Goal: Task Accomplishment & Management: Manage account settings

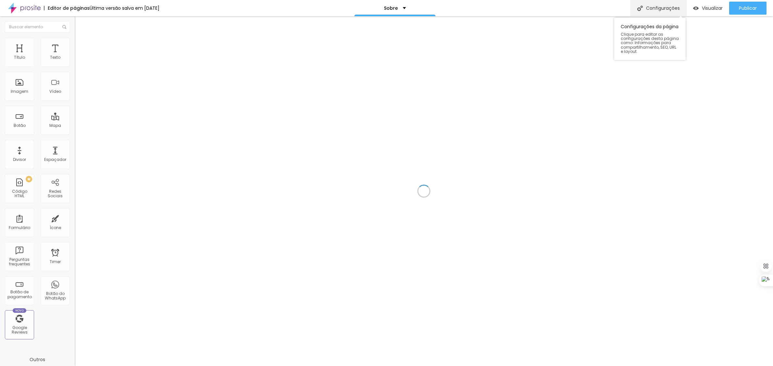
click at [653, 5] on div "Configurações" at bounding box center [659, 8] width 56 height 16
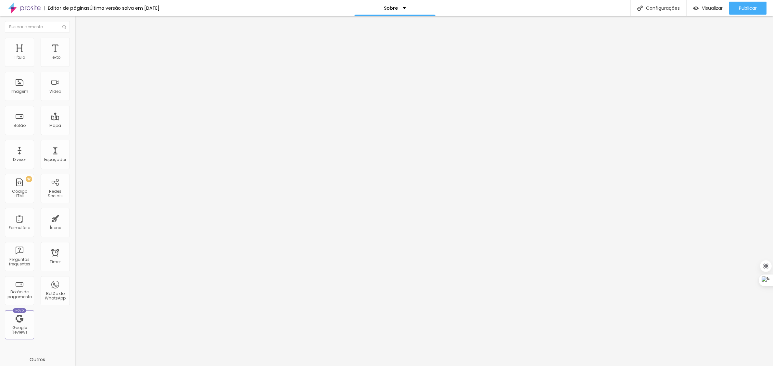
click at [504, 366] on div at bounding box center [386, 373] width 773 height 6
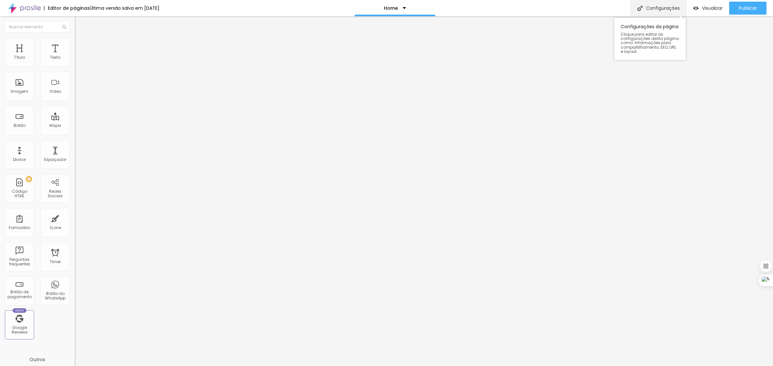
click at [657, 7] on div "Configurações" at bounding box center [659, 8] width 56 height 16
drag, startPoint x: 338, startPoint y: 153, endPoint x: 366, endPoint y: 164, distance: 30.0
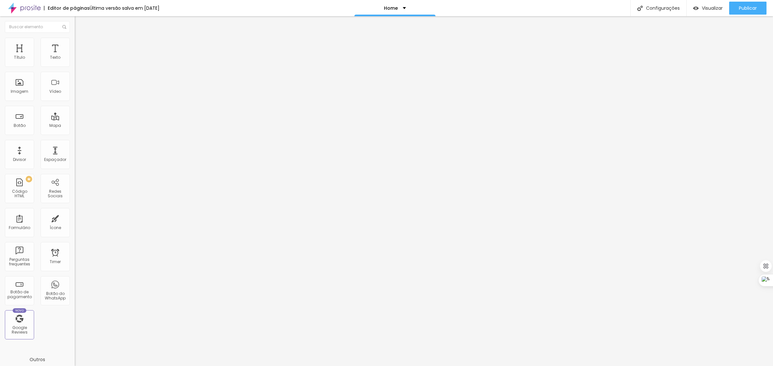
click at [503, 366] on div at bounding box center [386, 373] width 773 height 6
click at [751, 7] on span "Publicar" at bounding box center [748, 8] width 18 height 5
click at [666, 7] on div "Configurações" at bounding box center [659, 8] width 56 height 16
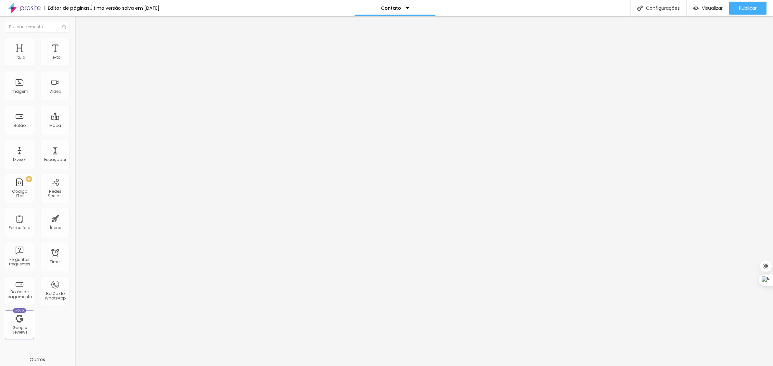
click at [505, 366] on div at bounding box center [386, 373] width 773 height 6
click at [748, 11] on div "Publicar" at bounding box center [748, 8] width 18 height 13
click at [661, 9] on div "Configurações" at bounding box center [659, 8] width 56 height 16
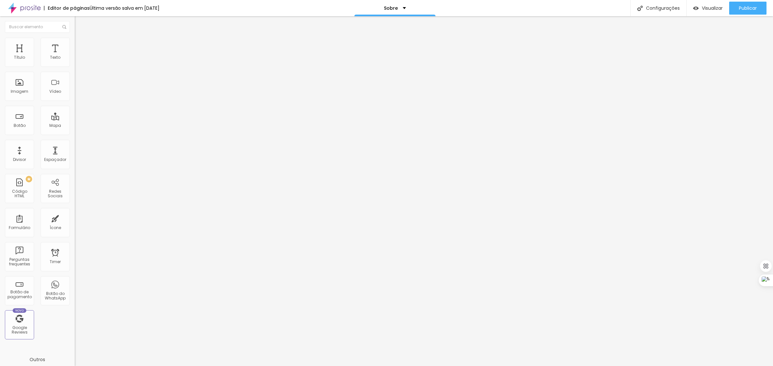
click at [508, 366] on div at bounding box center [386, 373] width 773 height 6
click at [751, 6] on span "Publicar" at bounding box center [748, 8] width 18 height 5
click at [710, 8] on span "Visualizar" at bounding box center [712, 8] width 21 height 5
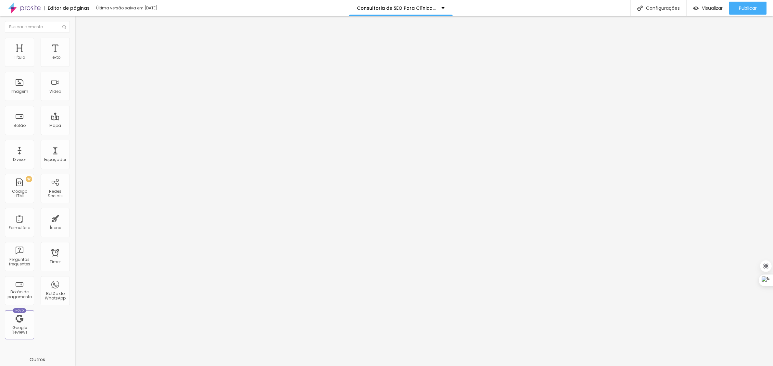
scroll to position [839, 0]
click at [75, 56] on img at bounding box center [77, 54] width 4 height 4
drag, startPoint x: 465, startPoint y: 168, endPoint x: 328, endPoint y: 168, distance: 136.8
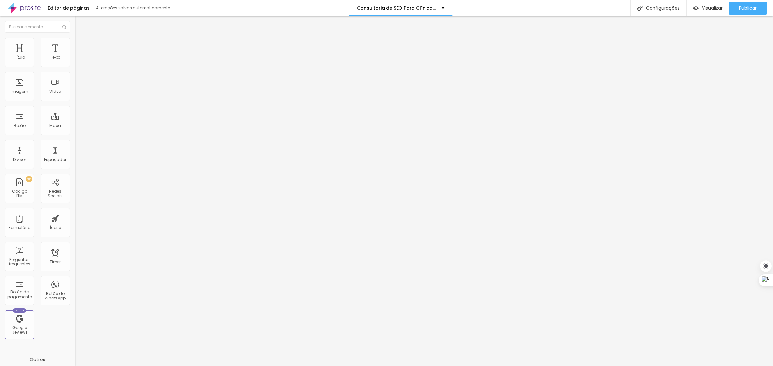
scroll to position [1898, 0]
click at [75, 56] on img at bounding box center [77, 54] width 4 height 4
drag, startPoint x: 398, startPoint y: 93, endPoint x: 353, endPoint y: 93, distance: 45.5
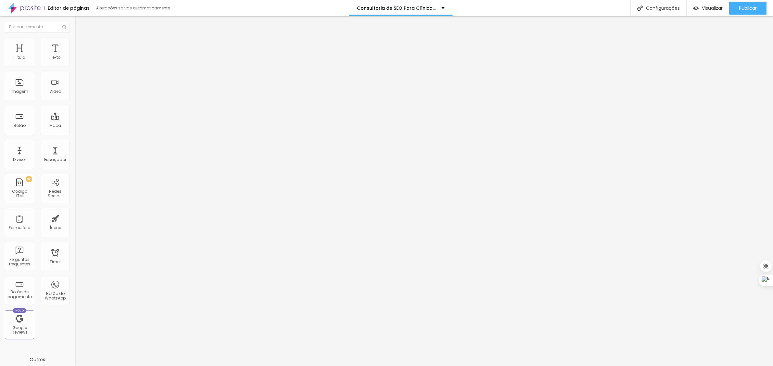
click at [501, 366] on div at bounding box center [386, 373] width 773 height 6
click at [75, 56] on img at bounding box center [77, 54] width 4 height 4
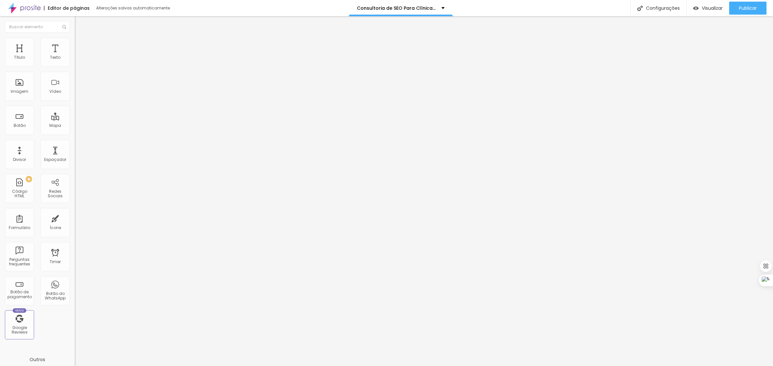
click at [75, 56] on img at bounding box center [77, 54] width 4 height 4
paste textarea
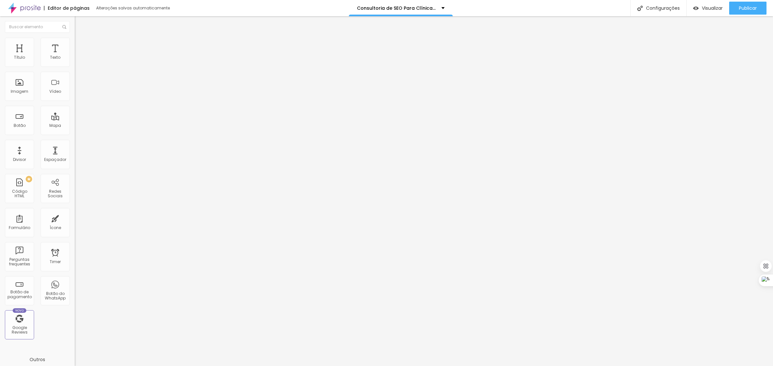
click at [754, 7] on span "Publicar" at bounding box center [748, 8] width 18 height 5
click at [709, 9] on span "Visualizar" at bounding box center [706, 8] width 21 height 5
click at [75, 56] on img at bounding box center [77, 54] width 4 height 4
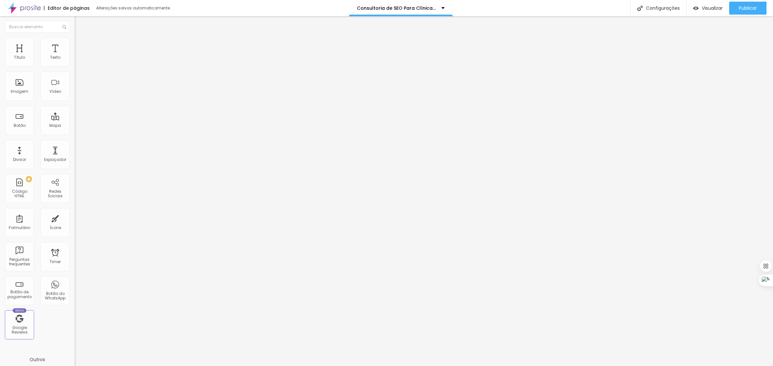
drag, startPoint x: 329, startPoint y: 212, endPoint x: 409, endPoint y: 212, distance: 79.9
drag, startPoint x: 410, startPoint y: 212, endPoint x: 329, endPoint y: 212, distance: 81.2
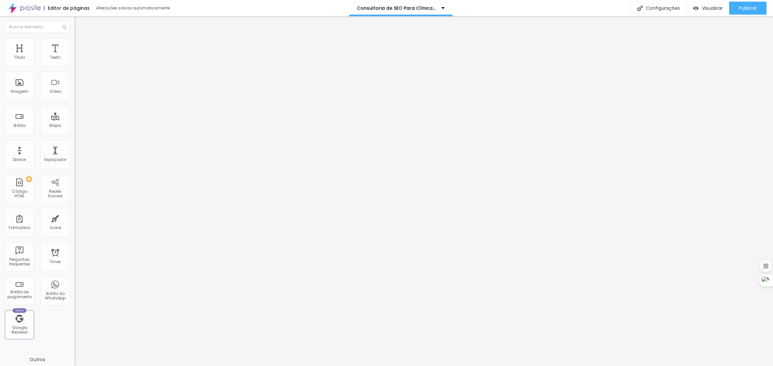
drag, startPoint x: 751, startPoint y: 7, endPoint x: 663, endPoint y: 30, distance: 90.2
click at [749, 7] on span "Publicar" at bounding box center [748, 8] width 18 height 5
click at [75, 56] on img at bounding box center [77, 54] width 4 height 4
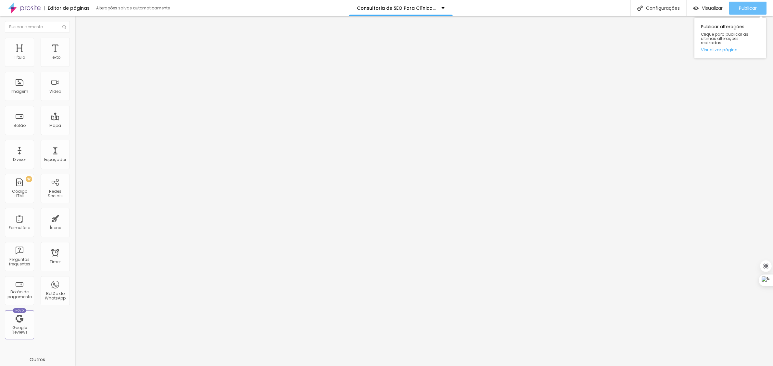
click at [745, 10] on span "Publicar" at bounding box center [748, 8] width 18 height 5
click at [747, 10] on span "Publicar" at bounding box center [748, 8] width 18 height 5
click at [75, 56] on img at bounding box center [77, 54] width 4 height 4
click at [502, 366] on div at bounding box center [386, 373] width 773 height 6
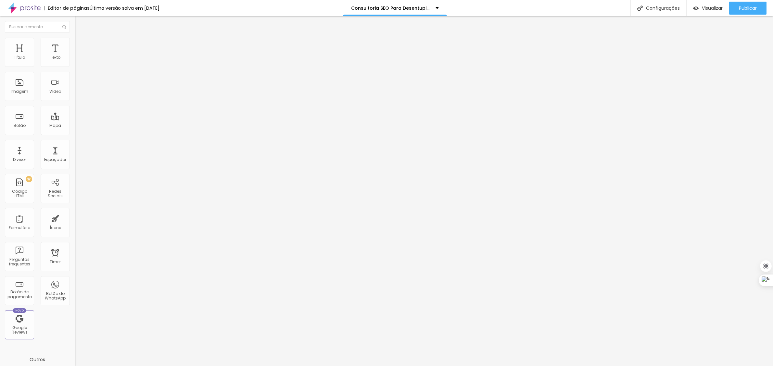
click at [75, 56] on img at bounding box center [77, 54] width 4 height 4
drag, startPoint x: 329, startPoint y: 185, endPoint x: 425, endPoint y: 185, distance: 95.5
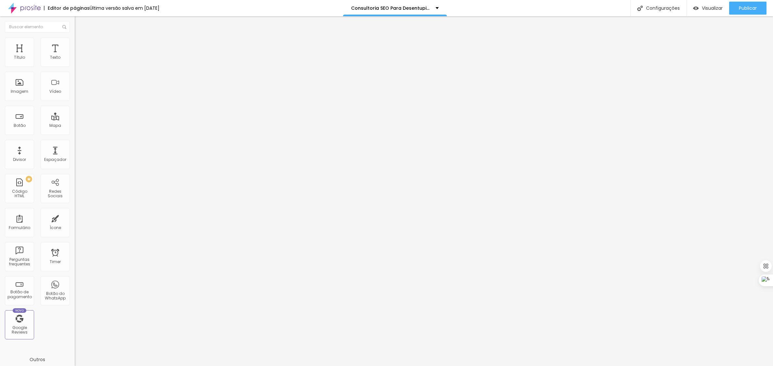
click at [75, 56] on img at bounding box center [77, 54] width 4 height 4
paste textarea
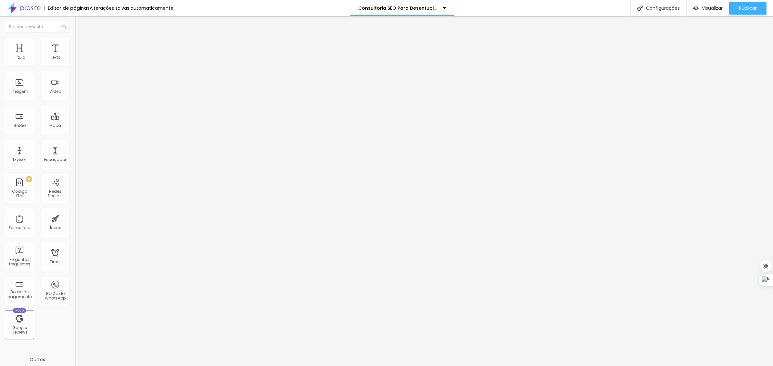
scroll to position [0, 326]
drag, startPoint x: 322, startPoint y: 116, endPoint x: 314, endPoint y: 116, distance: 8.1
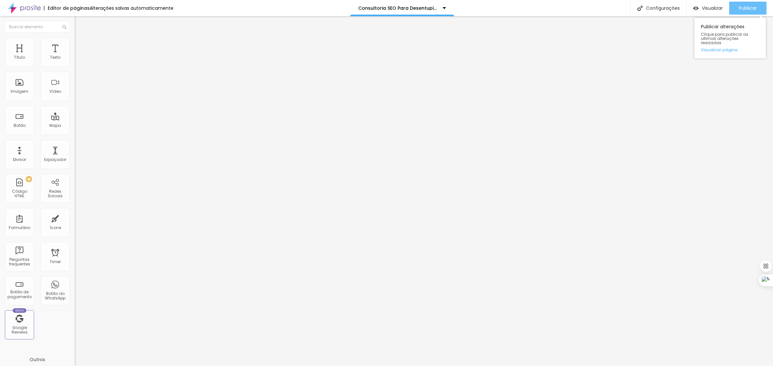
click at [741, 4] on div "Publicar" at bounding box center [748, 8] width 18 height 13
click at [75, 56] on img at bounding box center [77, 54] width 4 height 4
click at [504, 366] on div at bounding box center [386, 373] width 773 height 6
click at [75, 56] on img at bounding box center [77, 54] width 4 height 4
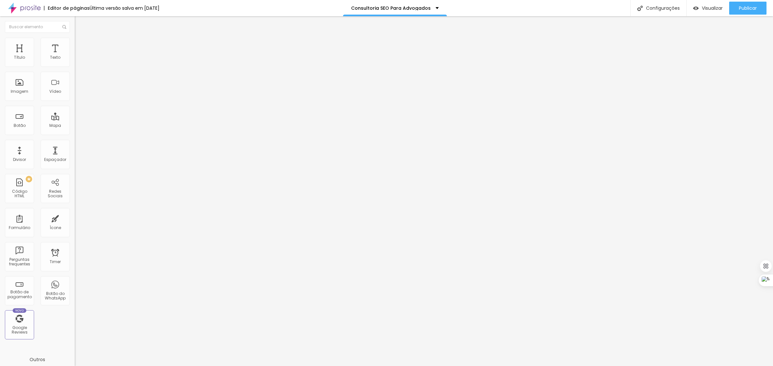
drag, startPoint x: 328, startPoint y: 179, endPoint x: 424, endPoint y: 178, distance: 95.8
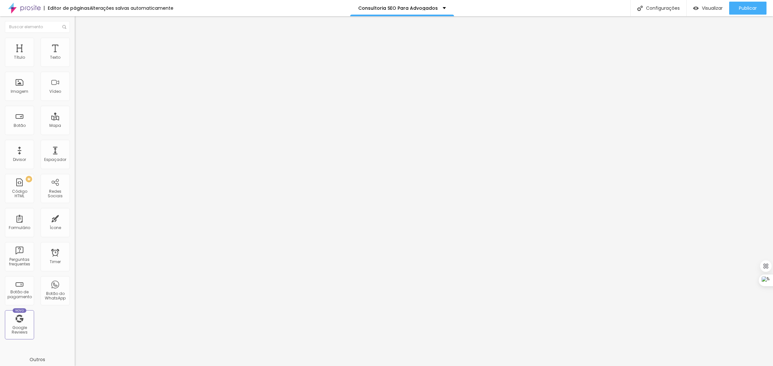
click at [75, 56] on img at bounding box center [77, 54] width 4 height 4
paste textarea
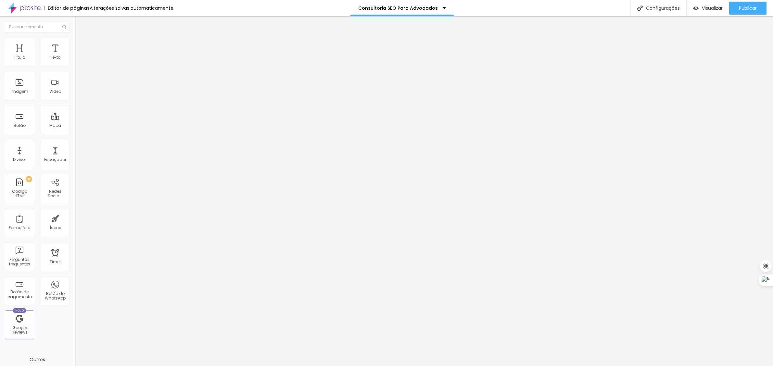
drag, startPoint x: 324, startPoint y: 116, endPoint x: 318, endPoint y: 115, distance: 6.6
click at [759, 6] on button "Publicar" at bounding box center [747, 8] width 37 height 13
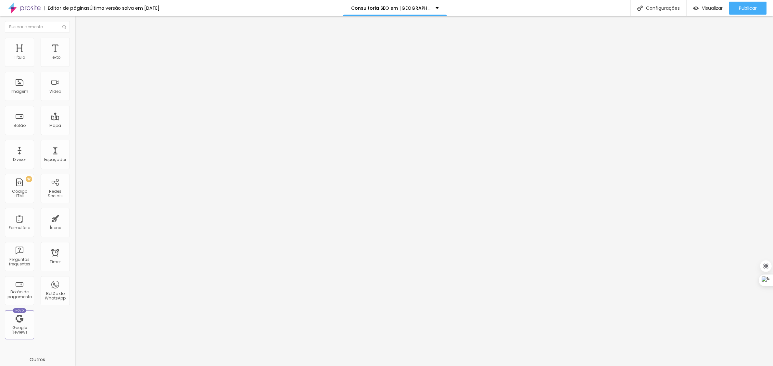
click at [75, 56] on img at bounding box center [77, 54] width 4 height 4
click at [503, 366] on div at bounding box center [386, 373] width 773 height 6
click at [75, 56] on img at bounding box center [77, 54] width 4 height 4
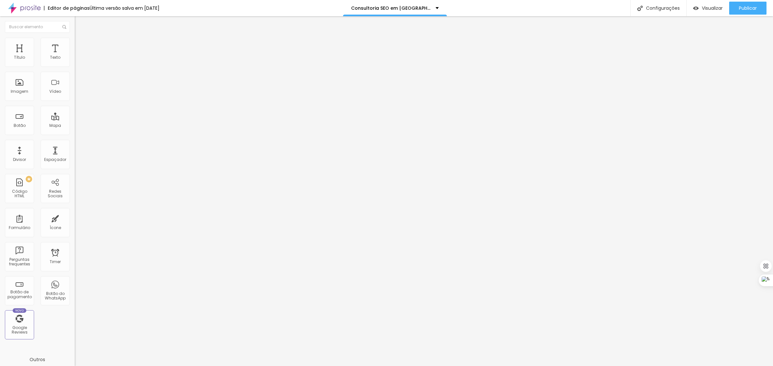
drag, startPoint x: 329, startPoint y: 213, endPoint x: 457, endPoint y: 214, distance: 128.3
click at [741, 4] on div "Publicar" at bounding box center [748, 8] width 18 height 13
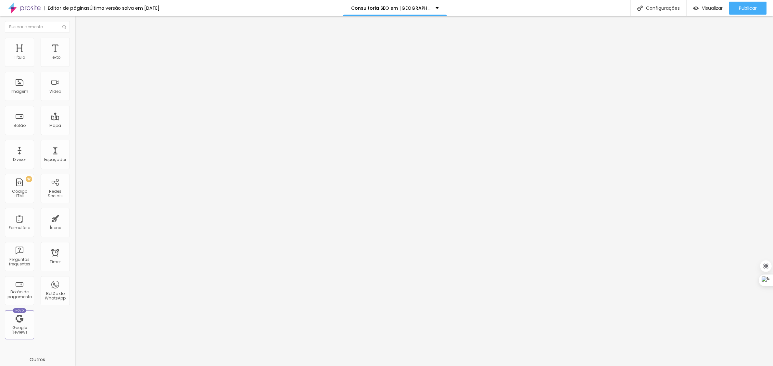
click at [75, 56] on img at bounding box center [77, 54] width 4 height 4
drag, startPoint x: 327, startPoint y: 224, endPoint x: 335, endPoint y: 224, distance: 7.2
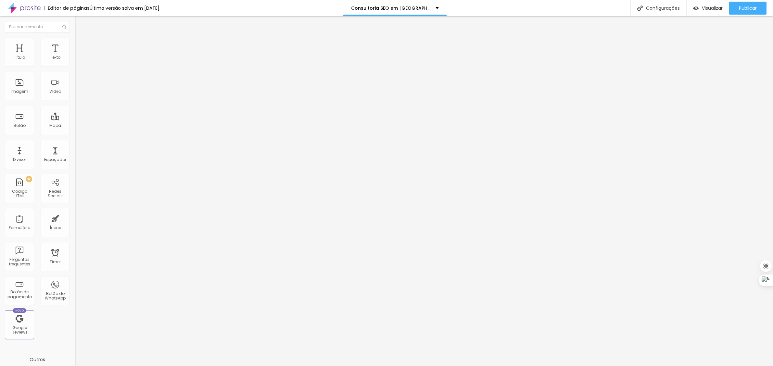
scroll to position [0, 163]
drag, startPoint x: 329, startPoint y: 223, endPoint x: 454, endPoint y: 224, distance: 125.4
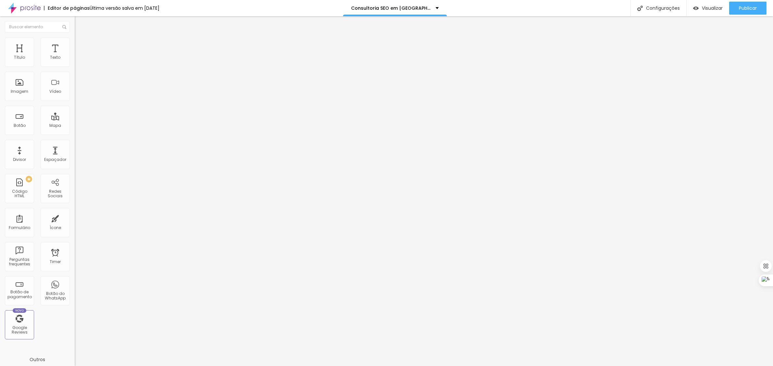
scroll to position [0, 189]
drag, startPoint x: 289, startPoint y: 224, endPoint x: 425, endPoint y: 224, distance: 135.5
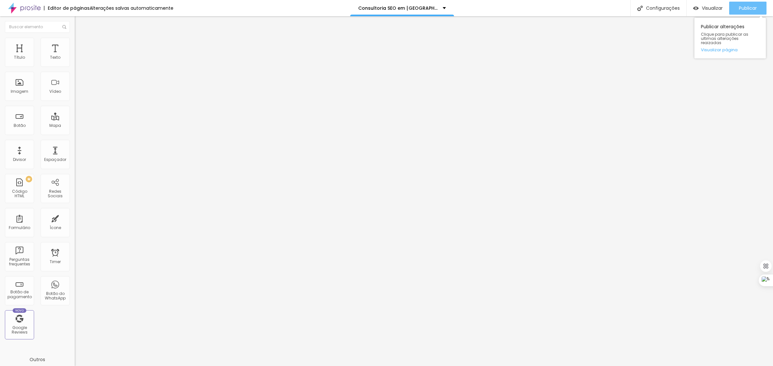
click at [745, 6] on span "Publicar" at bounding box center [748, 8] width 18 height 5
click at [75, 56] on img at bounding box center [77, 54] width 4 height 4
drag, startPoint x: 329, startPoint y: 187, endPoint x: 410, endPoint y: 187, distance: 81.2
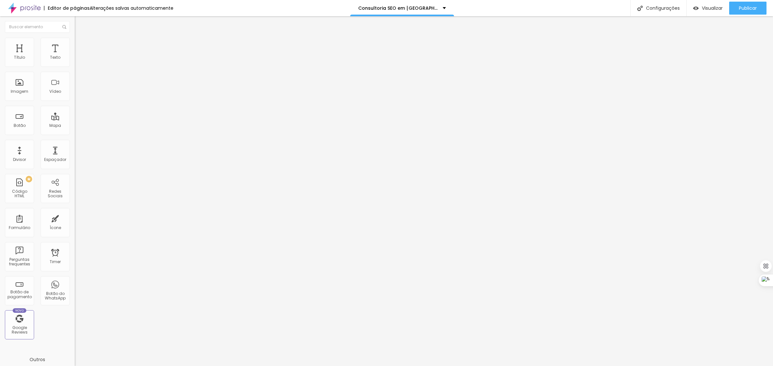
scroll to position [0, 163]
drag, startPoint x: 301, startPoint y: 188, endPoint x: 451, endPoint y: 188, distance: 149.1
click at [749, 6] on span "Publicar" at bounding box center [748, 8] width 18 height 5
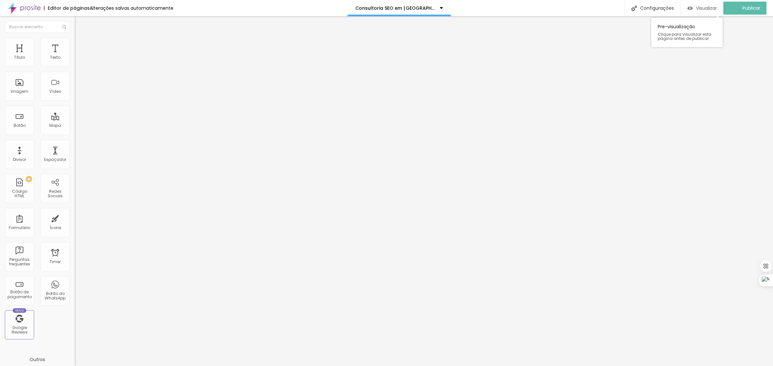
click at [702, 7] on span "Visualizar" at bounding box center [706, 8] width 21 height 5
click at [75, 57] on div "42485 caracteres" at bounding box center [112, 52] width 75 height 8
click at [75, 56] on img at bounding box center [77, 54] width 4 height 4
drag, startPoint x: 328, startPoint y: 190, endPoint x: 409, endPoint y: 187, distance: 80.6
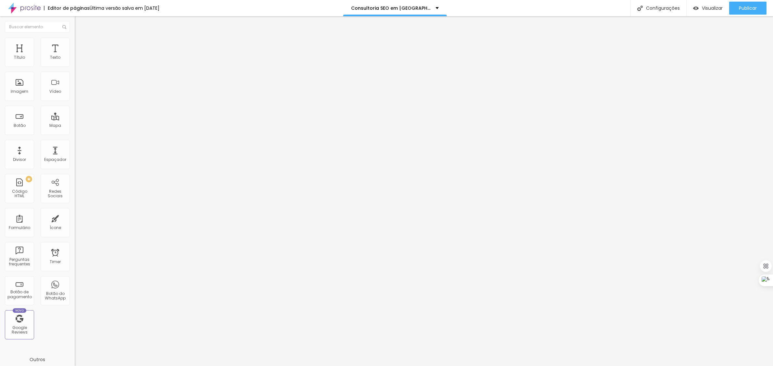
drag, startPoint x: 410, startPoint y: 187, endPoint x: 329, endPoint y: 189, distance: 80.9
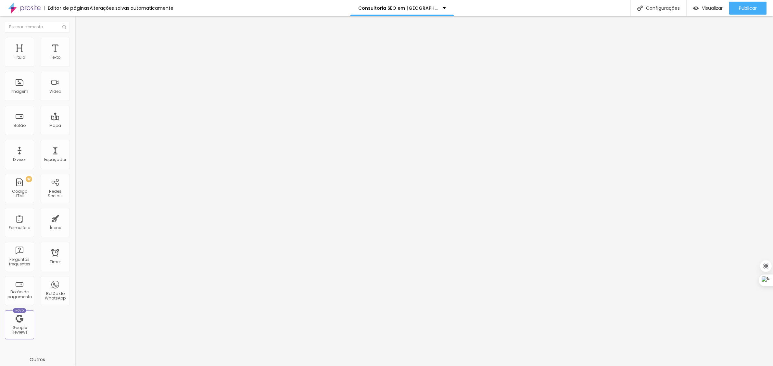
click at [75, 56] on img at bounding box center [77, 54] width 4 height 4
drag, startPoint x: 329, startPoint y: 164, endPoint x: 425, endPoint y: 164, distance: 95.5
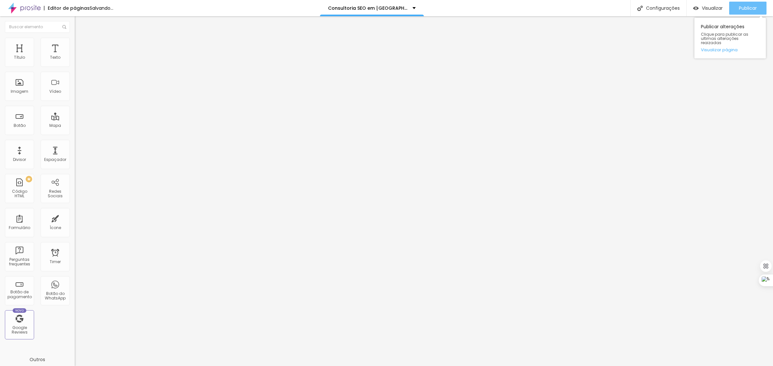
click at [757, 8] on button "Publicar" at bounding box center [747, 8] width 37 height 13
click at [75, 56] on img at bounding box center [77, 54] width 4 height 4
drag, startPoint x: 329, startPoint y: 182, endPoint x: 409, endPoint y: 181, distance: 80.2
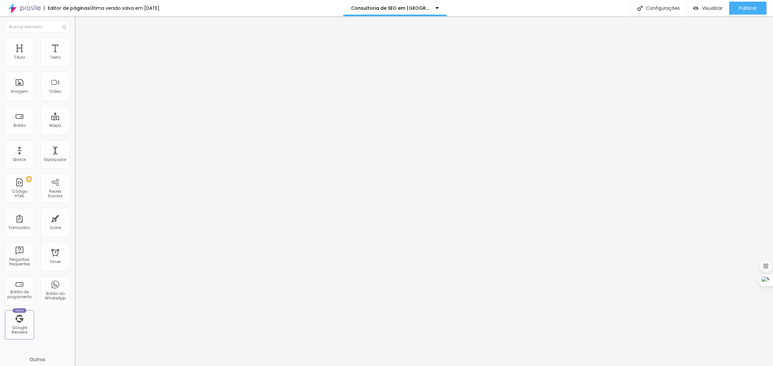
click at [75, 56] on img at bounding box center [77, 54] width 4 height 4
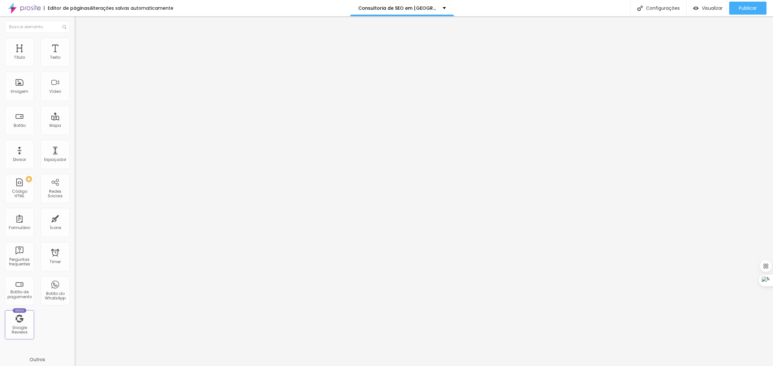
drag, startPoint x: 329, startPoint y: 175, endPoint x: 479, endPoint y: 177, distance: 150.4
click at [749, 4] on div "Publicar" at bounding box center [748, 8] width 18 height 13
click at [75, 56] on img at bounding box center [77, 54] width 4 height 4
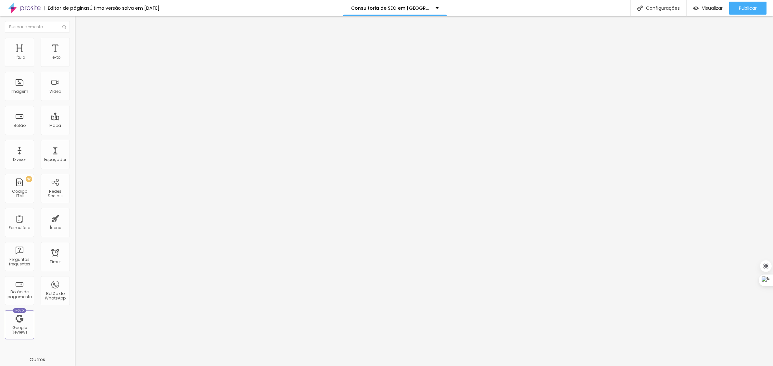
scroll to position [955, 0]
drag, startPoint x: 330, startPoint y: 153, endPoint x: 409, endPoint y: 152, distance: 79.6
drag, startPoint x: 297, startPoint y: 163, endPoint x: 451, endPoint y: 164, distance: 154.0
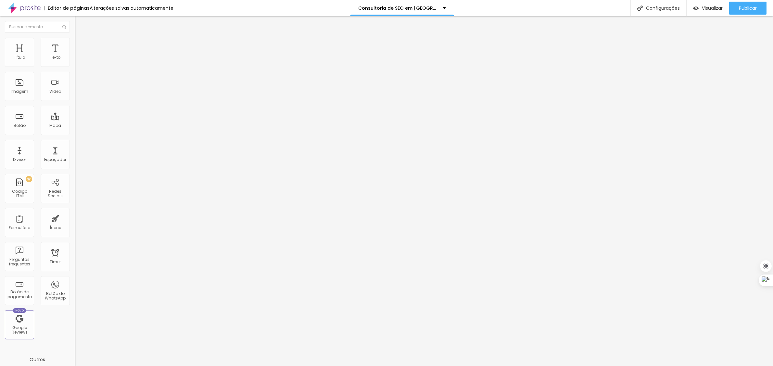
click at [744, 4] on div "Publicar" at bounding box center [748, 8] width 18 height 13
click at [75, 56] on img at bounding box center [77, 54] width 4 height 4
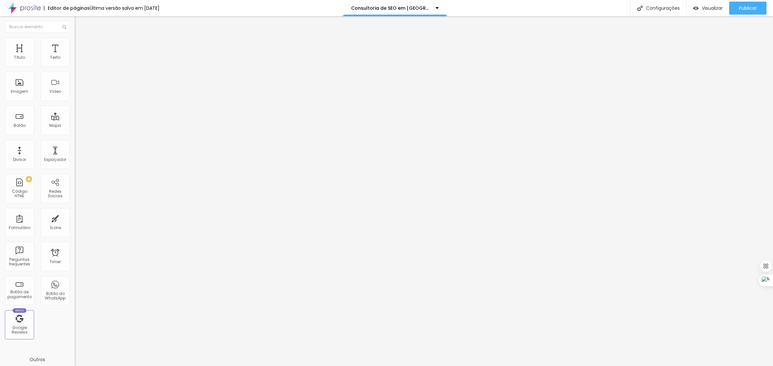
drag, startPoint x: 329, startPoint y: 154, endPoint x: 411, endPoint y: 153, distance: 82.2
drag, startPoint x: 301, startPoint y: 198, endPoint x: 480, endPoint y: 199, distance: 179.0
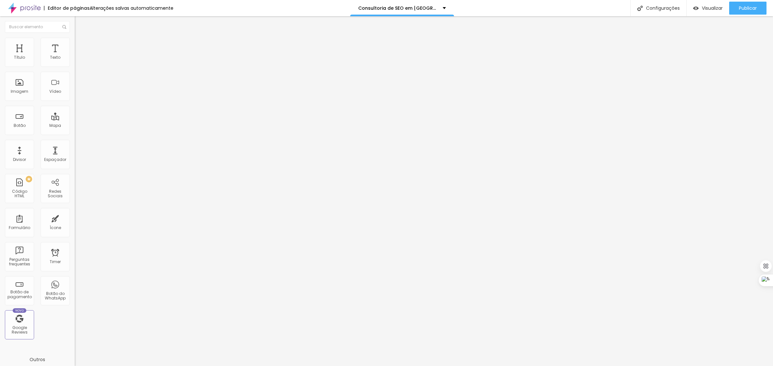
click at [746, 5] on div "Publicar" at bounding box center [748, 8] width 18 height 13
click at [75, 56] on img at bounding box center [77, 54] width 4 height 4
drag, startPoint x: 328, startPoint y: 196, endPoint x: 409, endPoint y: 197, distance: 81.2
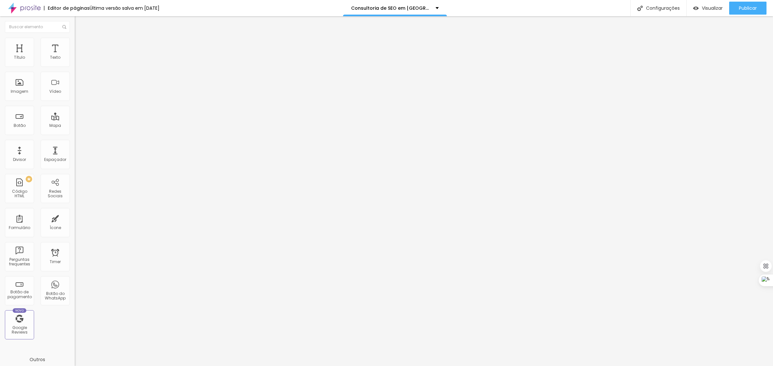
drag, startPoint x: 285, startPoint y: 187, endPoint x: 425, endPoint y: 188, distance: 139.7
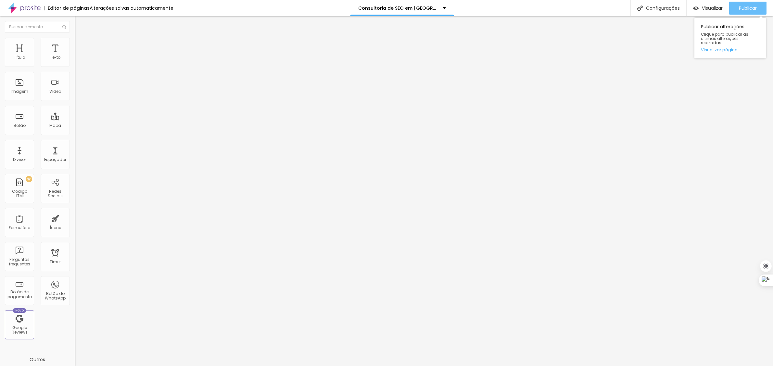
drag, startPoint x: 745, startPoint y: 6, endPoint x: 740, endPoint y: 7, distance: 4.9
click at [745, 6] on span "Publicar" at bounding box center [748, 8] width 18 height 5
click at [75, 56] on img at bounding box center [77, 54] width 4 height 4
click at [505, 366] on div at bounding box center [386, 373] width 773 height 6
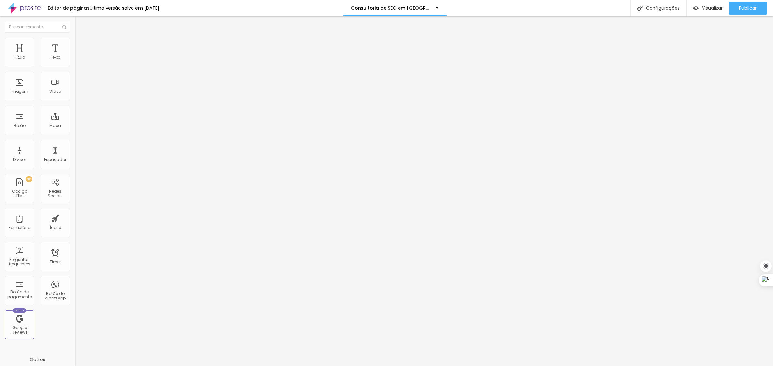
click at [75, 56] on img at bounding box center [77, 54] width 4 height 4
drag, startPoint x: 410, startPoint y: 127, endPoint x: 329, endPoint y: 127, distance: 80.6
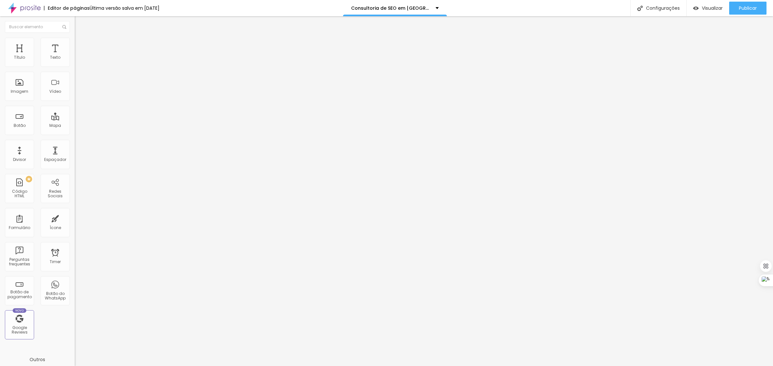
click at [75, 56] on img at bounding box center [77, 54] width 4 height 4
drag, startPoint x: 328, startPoint y: 179, endPoint x: 438, endPoint y: 179, distance: 109.1
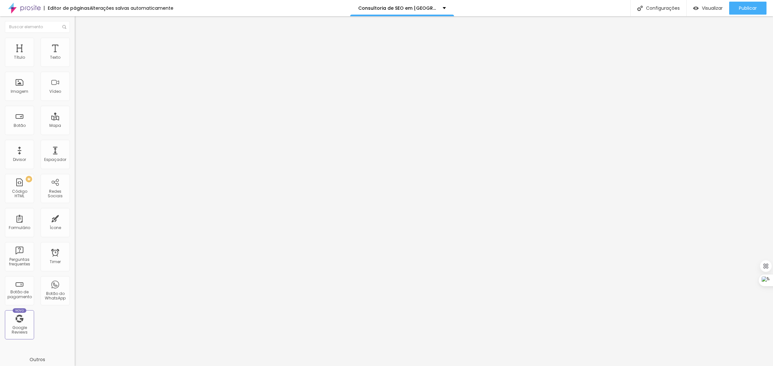
click at [742, 10] on span "Publicar" at bounding box center [748, 8] width 18 height 5
click at [75, 56] on img at bounding box center [77, 54] width 4 height 4
drag, startPoint x: 409, startPoint y: 193, endPoint x: 328, endPoint y: 195, distance: 81.3
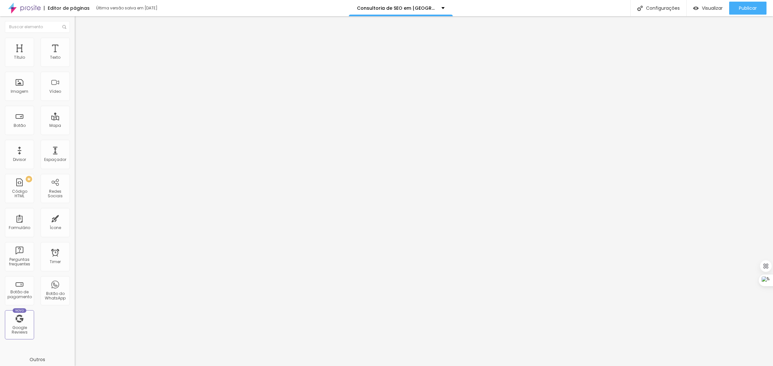
drag, startPoint x: 328, startPoint y: 199, endPoint x: 440, endPoint y: 199, distance: 111.4
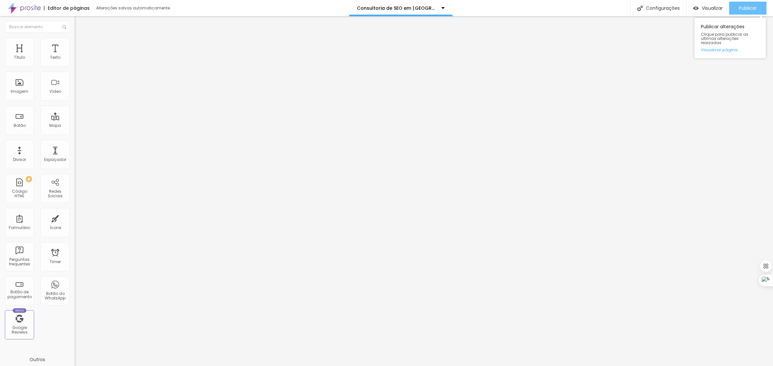
click at [737, 8] on button "Publicar" at bounding box center [747, 8] width 37 height 13
click at [75, 56] on img at bounding box center [77, 54] width 4 height 4
drag, startPoint x: 411, startPoint y: 142, endPoint x: 329, endPoint y: 144, distance: 82.2
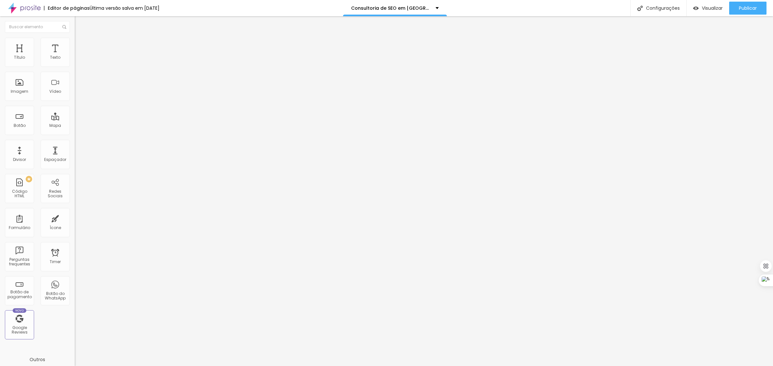
scroll to position [2016, 0]
click at [75, 56] on img at bounding box center [77, 54] width 4 height 4
drag, startPoint x: 329, startPoint y: 134, endPoint x: 449, endPoint y: 132, distance: 119.6
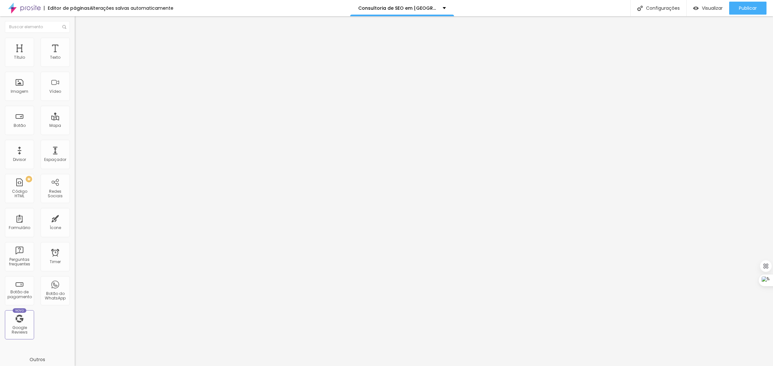
click at [746, 10] on span "Publicar" at bounding box center [748, 8] width 18 height 5
click at [75, 56] on img at bounding box center [77, 54] width 4 height 4
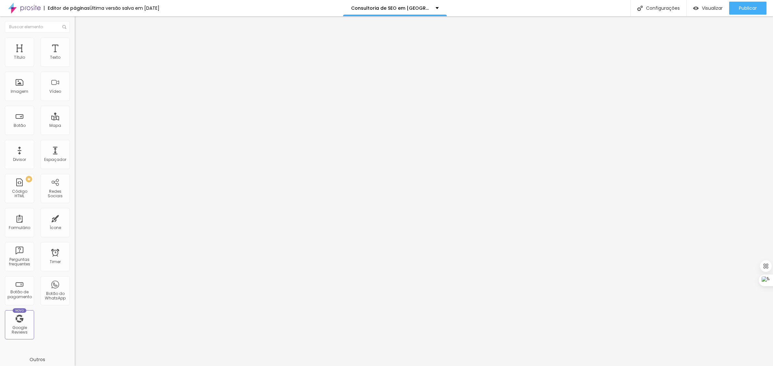
drag, startPoint x: 329, startPoint y: 140, endPoint x: 411, endPoint y: 141, distance: 82.2
click at [75, 56] on img at bounding box center [77, 54] width 4 height 4
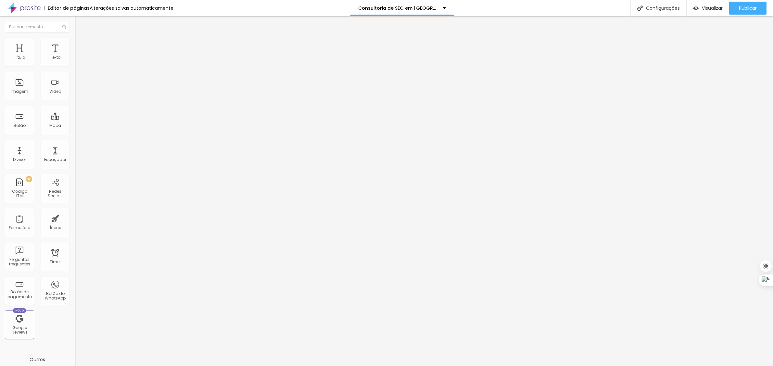
scroll to position [1139, 0]
drag, startPoint x: 327, startPoint y: 156, endPoint x: 348, endPoint y: 159, distance: 21.0
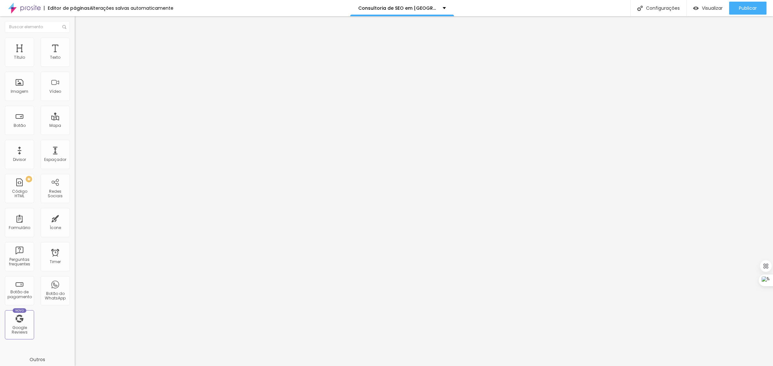
drag, startPoint x: 329, startPoint y: 155, endPoint x: 429, endPoint y: 156, distance: 99.7
drag, startPoint x: 754, startPoint y: 7, endPoint x: 700, endPoint y: 35, distance: 61.0
click at [754, 7] on span "Publicar" at bounding box center [748, 8] width 18 height 5
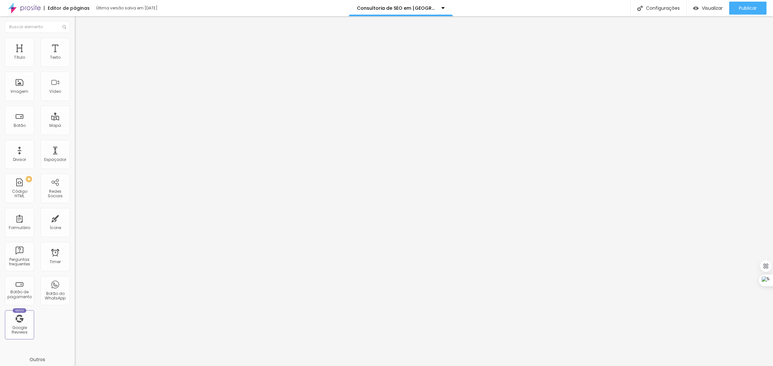
click at [75, 56] on img at bounding box center [77, 54] width 4 height 4
drag, startPoint x: 328, startPoint y: 171, endPoint x: 410, endPoint y: 168, distance: 81.9
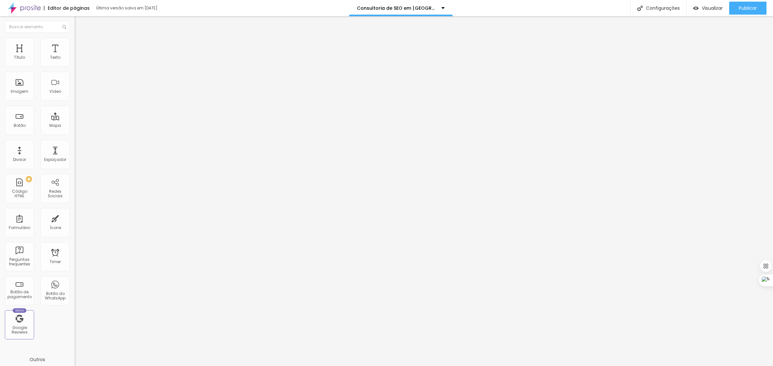
click at [75, 56] on img at bounding box center [77, 54] width 4 height 4
drag, startPoint x: 328, startPoint y: 204, endPoint x: 425, endPoint y: 205, distance: 96.8
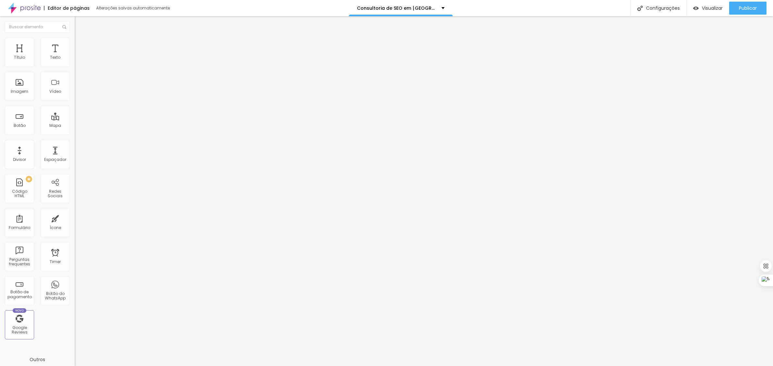
click at [743, 11] on div "Publicar" at bounding box center [748, 8] width 18 height 13
click at [75, 56] on img at bounding box center [77, 54] width 4 height 4
drag, startPoint x: 411, startPoint y: 149, endPoint x: 328, endPoint y: 151, distance: 82.9
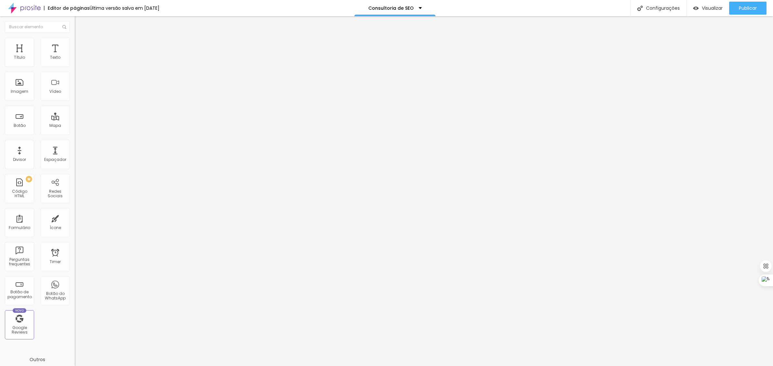
drag, startPoint x: 328, startPoint y: 181, endPoint x: 434, endPoint y: 180, distance: 105.6
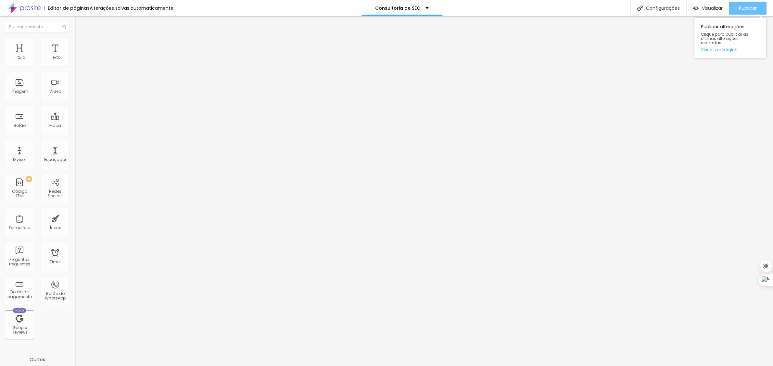
drag, startPoint x: 750, startPoint y: 5, endPoint x: 749, endPoint y: 9, distance: 4.1
click at [749, 9] on span "Publicar" at bounding box center [748, 8] width 18 height 5
click at [75, 56] on img at bounding box center [77, 54] width 4 height 4
drag, startPoint x: 410, startPoint y: 140, endPoint x: 328, endPoint y: 139, distance: 81.5
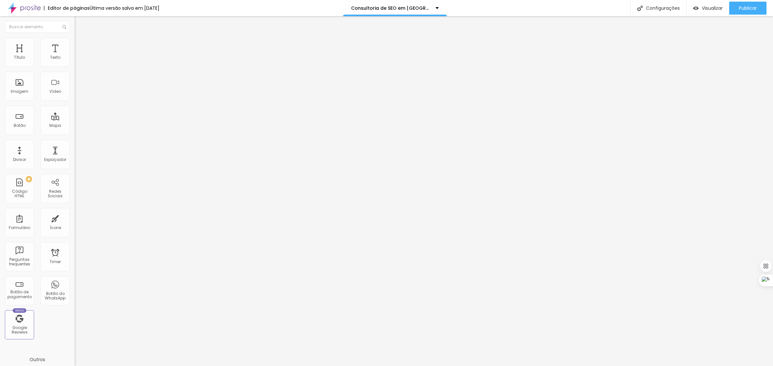
drag, startPoint x: 322, startPoint y: 165, endPoint x: 309, endPoint y: 166, distance: 13.1
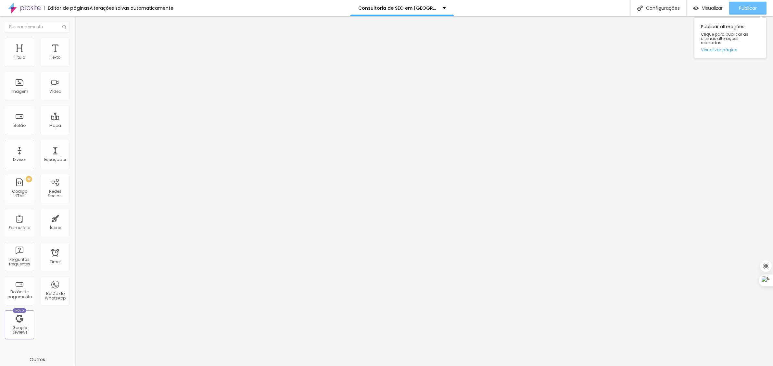
click at [747, 11] on div "Publicar" at bounding box center [748, 8] width 18 height 13
click at [704, 7] on span "Visualizar" at bounding box center [712, 8] width 21 height 5
